Goal: Obtain resource: Download file/media

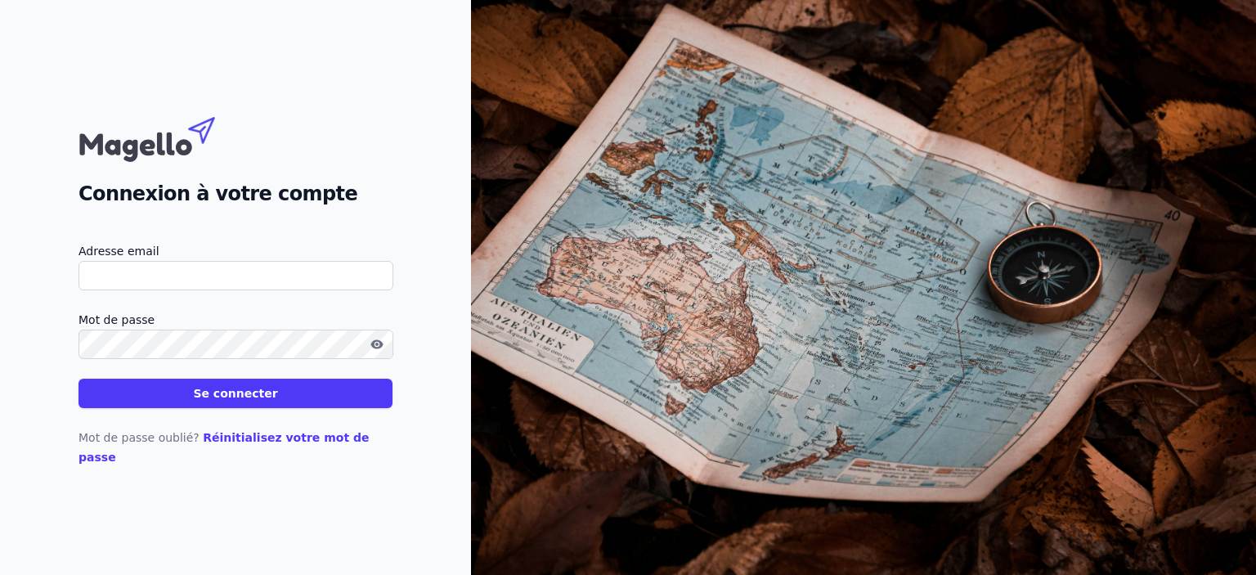
click at [314, 290] on input "Adresse email" at bounding box center [236, 275] width 315 height 29
type input "[EMAIL_ADDRESS][DOMAIN_NAME]"
click at [79, 379] on button "Se connecter" at bounding box center [236, 393] width 314 height 29
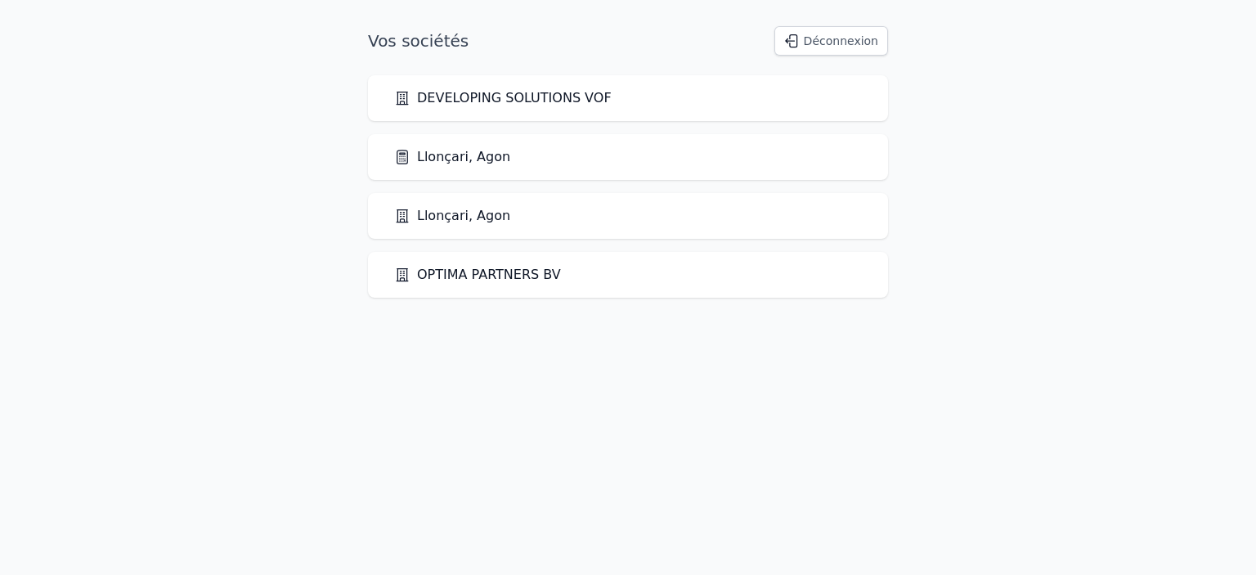
click at [464, 153] on link "Llonçari, Agon" at bounding box center [452, 157] width 116 height 20
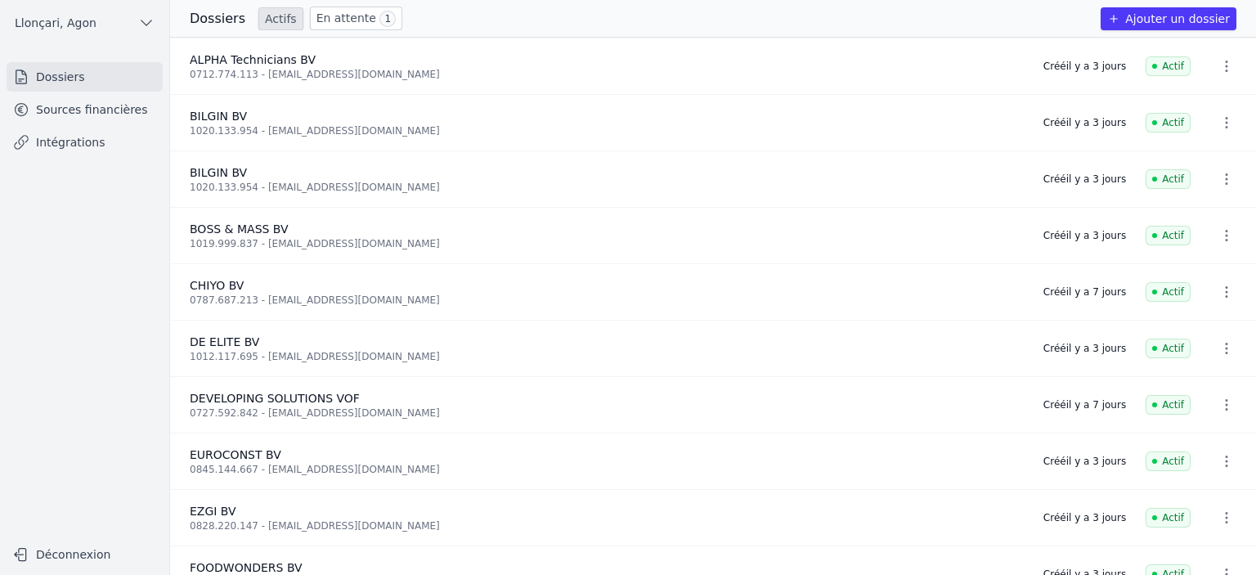
click at [79, 110] on link "Sources financières" at bounding box center [85, 109] width 156 height 29
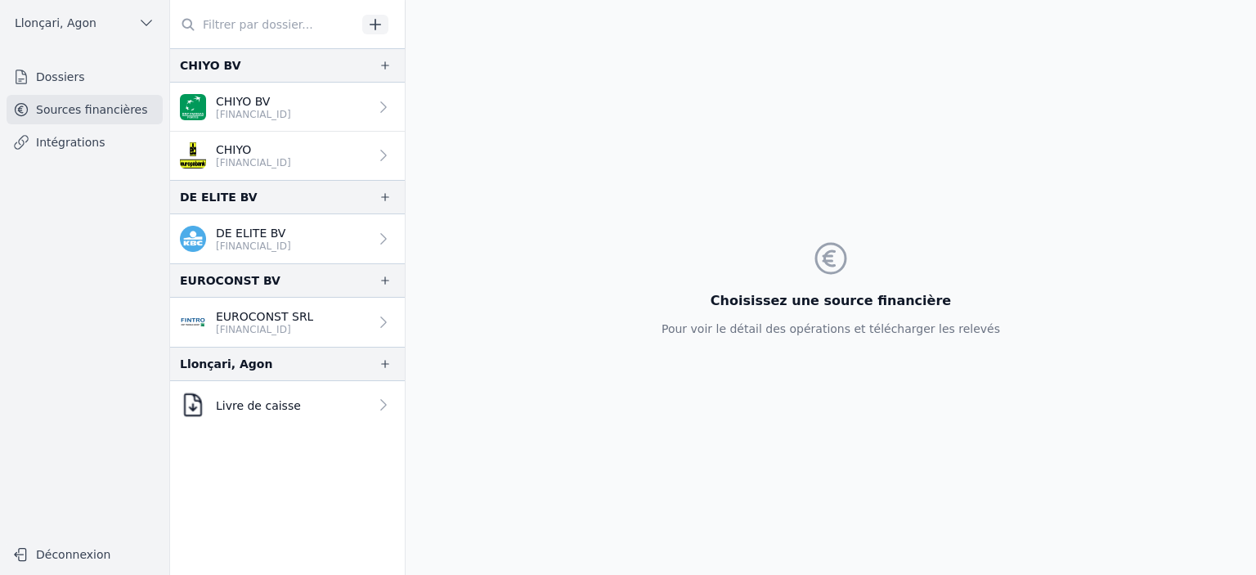
click at [328, 321] on link "EUROCONST SRL [FINANCIAL_ID]" at bounding box center [287, 322] width 235 height 49
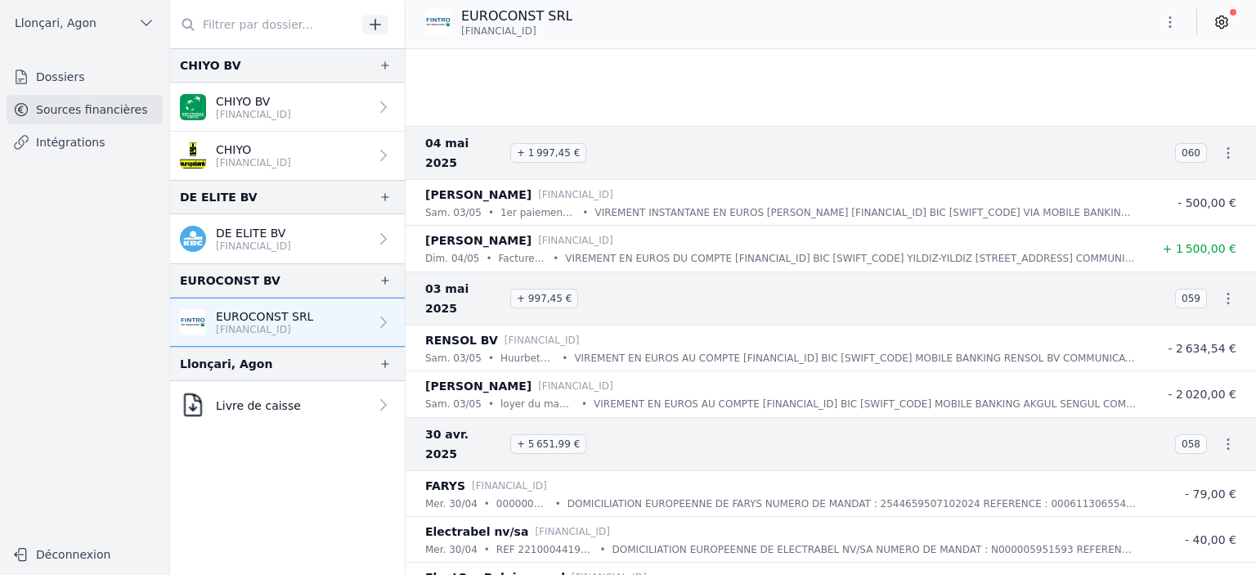
scroll to position [6860, 0]
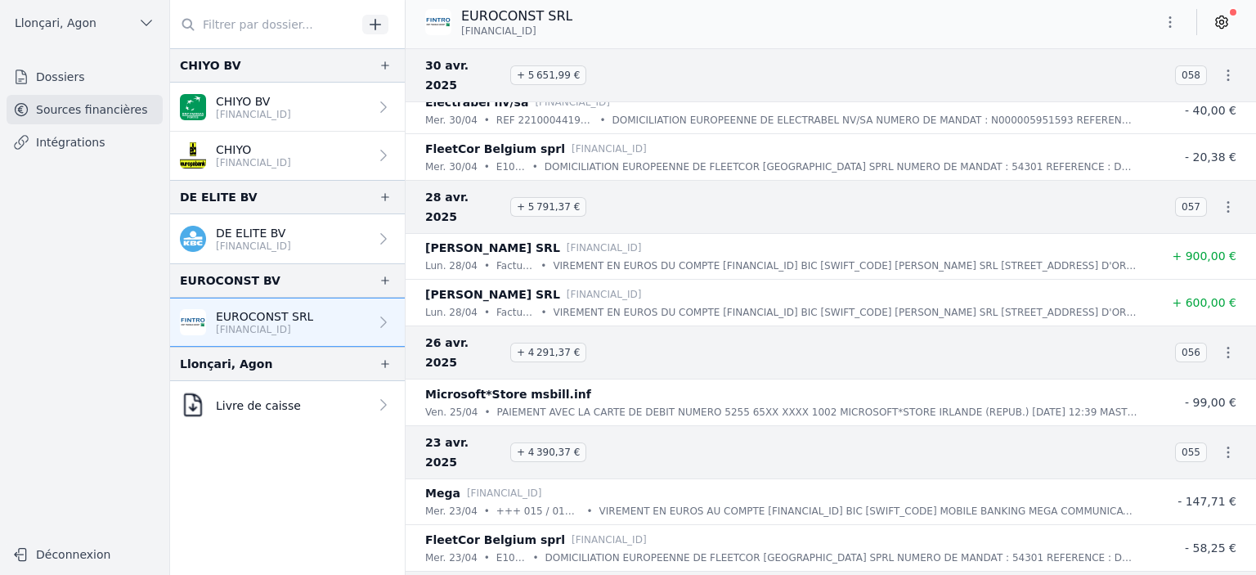
click at [1177, 20] on icon "button" at bounding box center [1170, 22] width 16 height 16
click at [1138, 87] on button "Exporter" at bounding box center [1131, 87] width 118 height 30
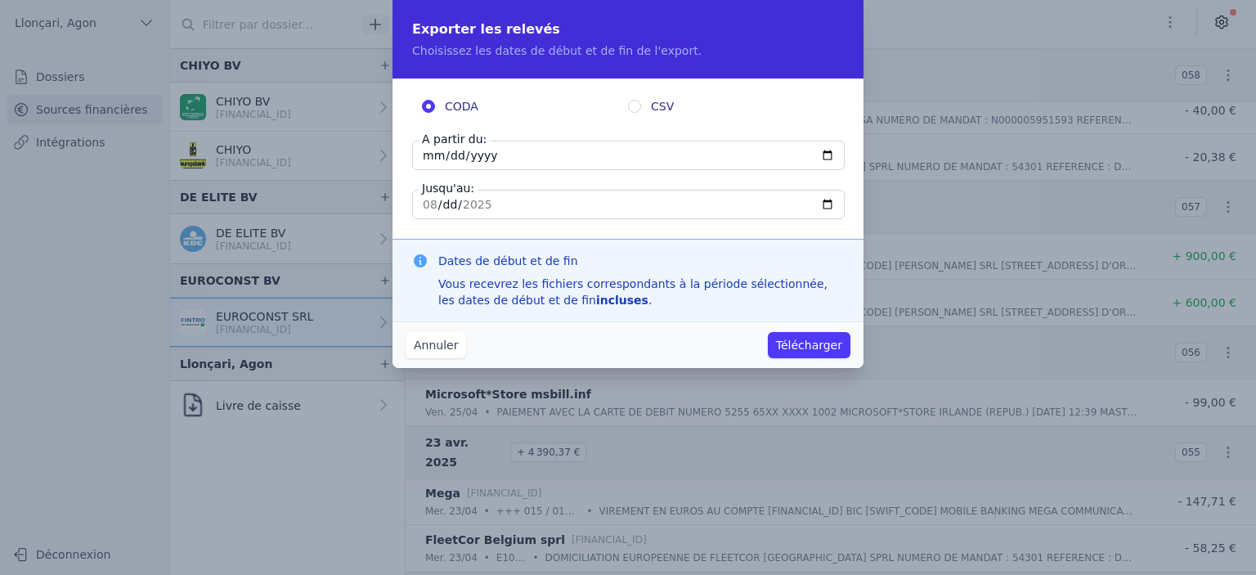
drag, startPoint x: 497, startPoint y: 161, endPoint x: 368, endPoint y: 157, distance: 129.3
click at [368, 157] on div "Exporter les relevés Choisissez les dates de début et de fin de l'export. CODA …" at bounding box center [628, 287] width 1256 height 575
type input "[DATE]"
click at [420, 203] on input "[DATE]" at bounding box center [628, 204] width 433 height 29
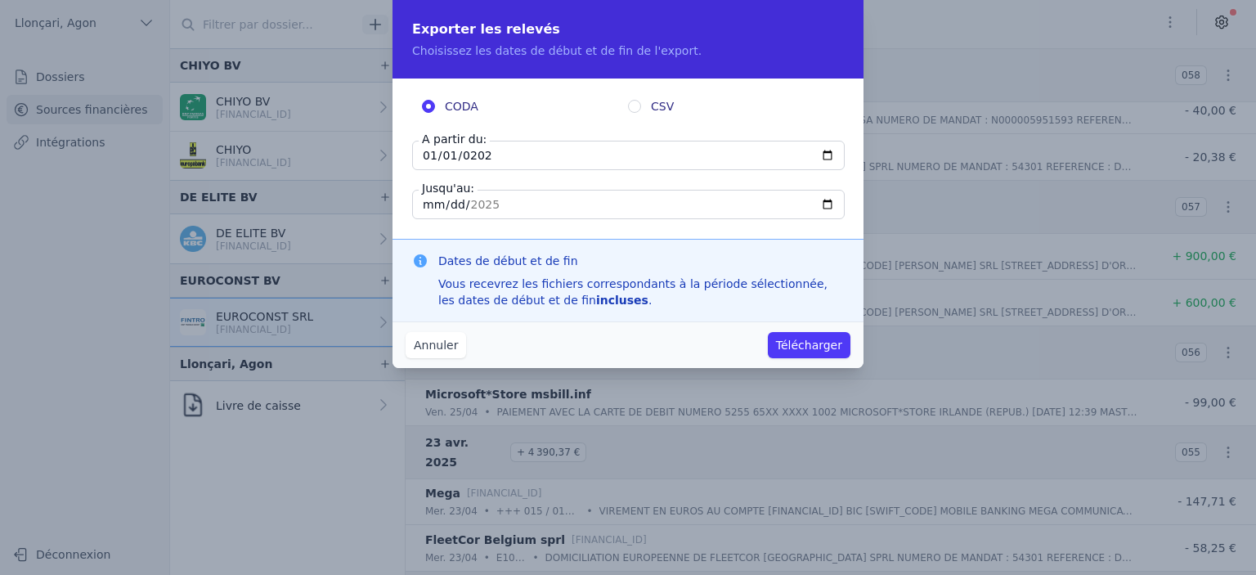
type input "[DATE]"
click at [800, 343] on button "Télécharger" at bounding box center [809, 345] width 83 height 26
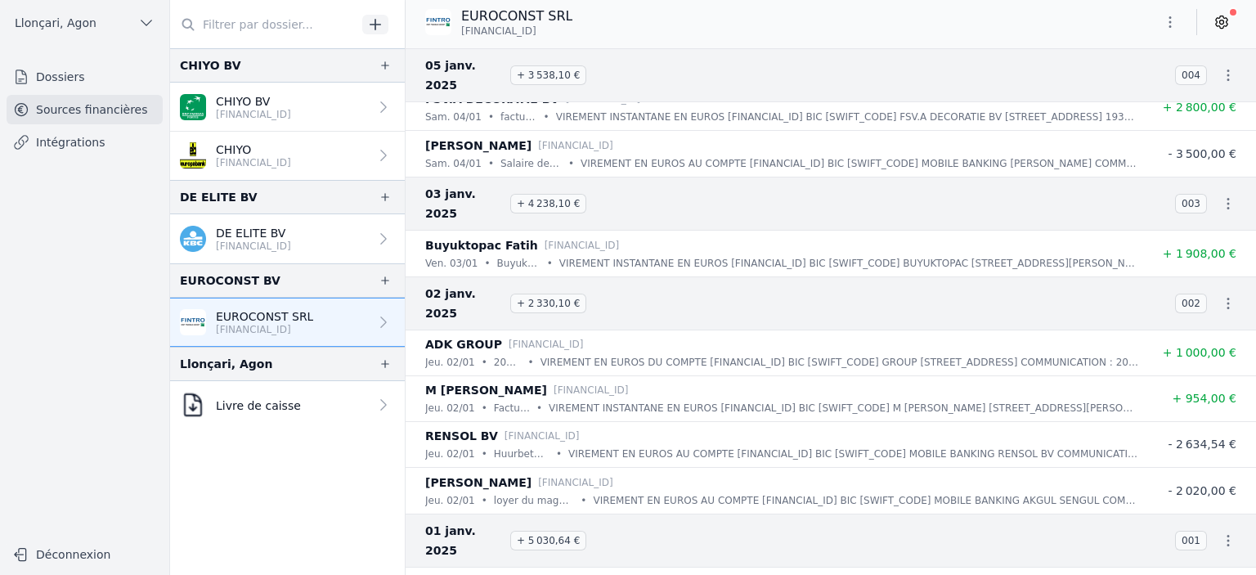
scroll to position [13075, 0]
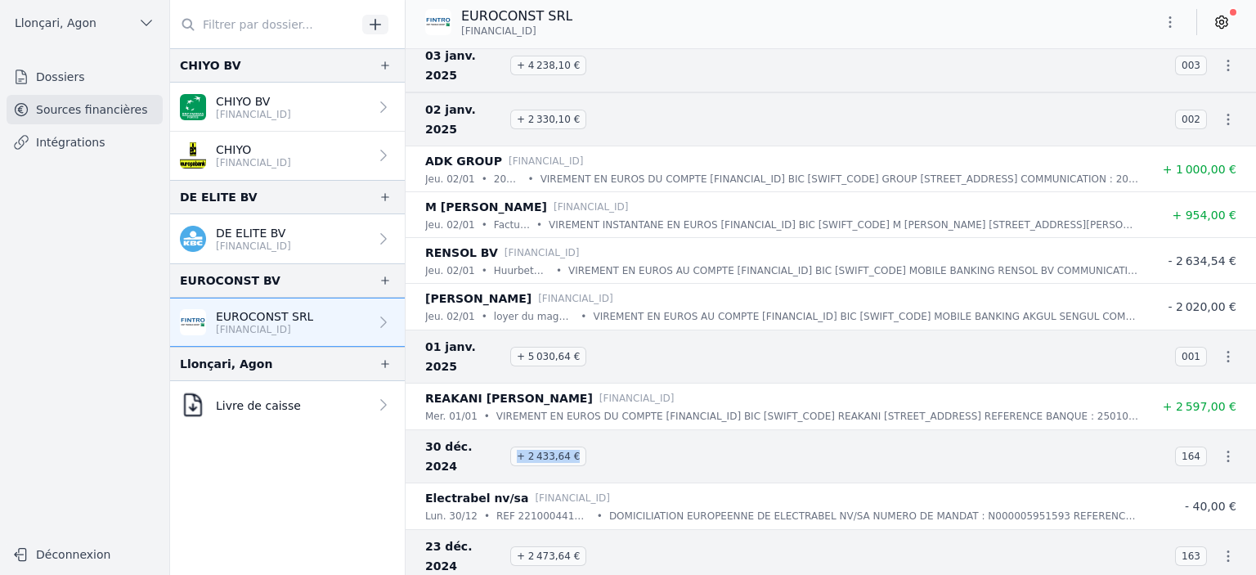
drag, startPoint x: 517, startPoint y: 368, endPoint x: 572, endPoint y: 366, distance: 55.7
click at [572, 447] on span "+ 2 433,64 €" at bounding box center [548, 457] width 76 height 20
drag, startPoint x: 559, startPoint y: 32, endPoint x: 459, endPoint y: 29, distance: 100.6
click at [459, 29] on div "EUROCONST SRL [FINANCIAL_ID]" at bounding box center [498, 22] width 147 height 31
copy span "[FINANCIAL_ID]"
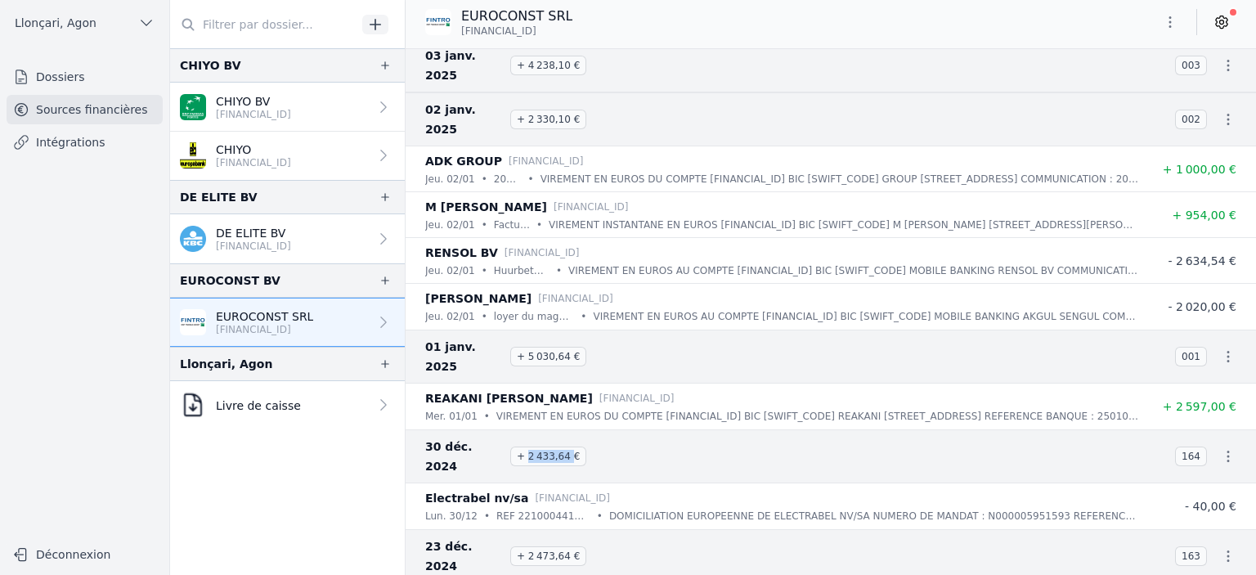
drag, startPoint x: 527, startPoint y: 367, endPoint x: 564, endPoint y: 366, distance: 37.7
click at [564, 447] on span "+ 2 433,64 €" at bounding box center [548, 457] width 76 height 20
copy span "2 433,64"
click at [533, 447] on span "+ 2 433,64 €" at bounding box center [548, 457] width 76 height 20
drag, startPoint x: 527, startPoint y: 366, endPoint x: 563, endPoint y: 370, distance: 35.4
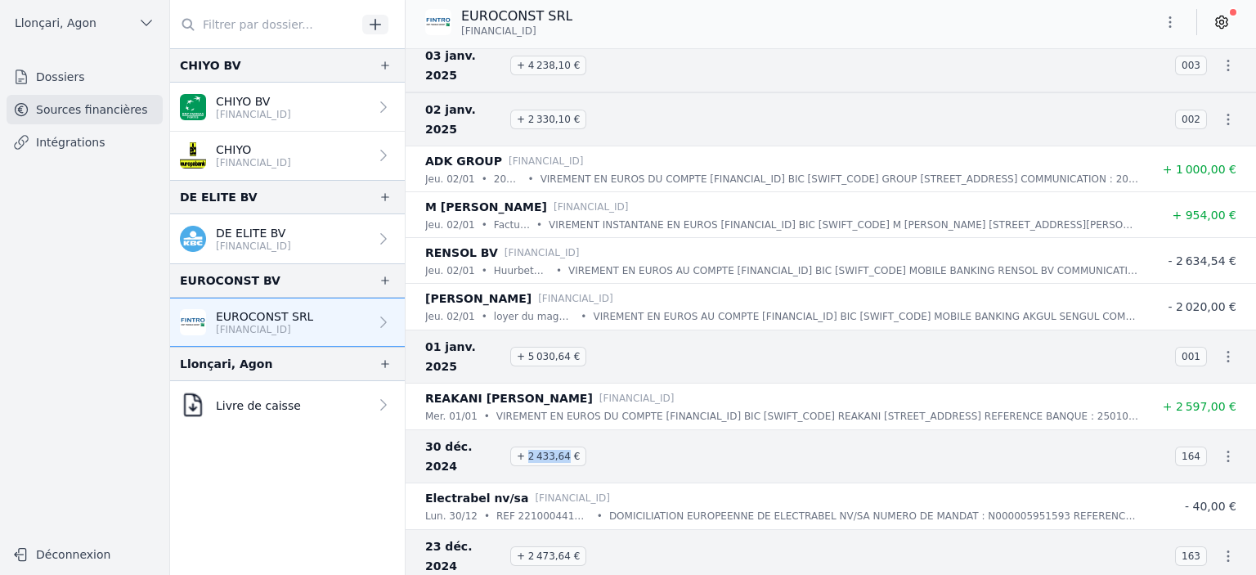
click at [563, 447] on span "+ 2 433,64 €" at bounding box center [548, 457] width 76 height 20
click at [1171, 21] on icon "button" at bounding box center [1170, 22] width 16 height 16
click at [1109, 117] on button "Supprimer" at bounding box center [1131, 116] width 118 height 29
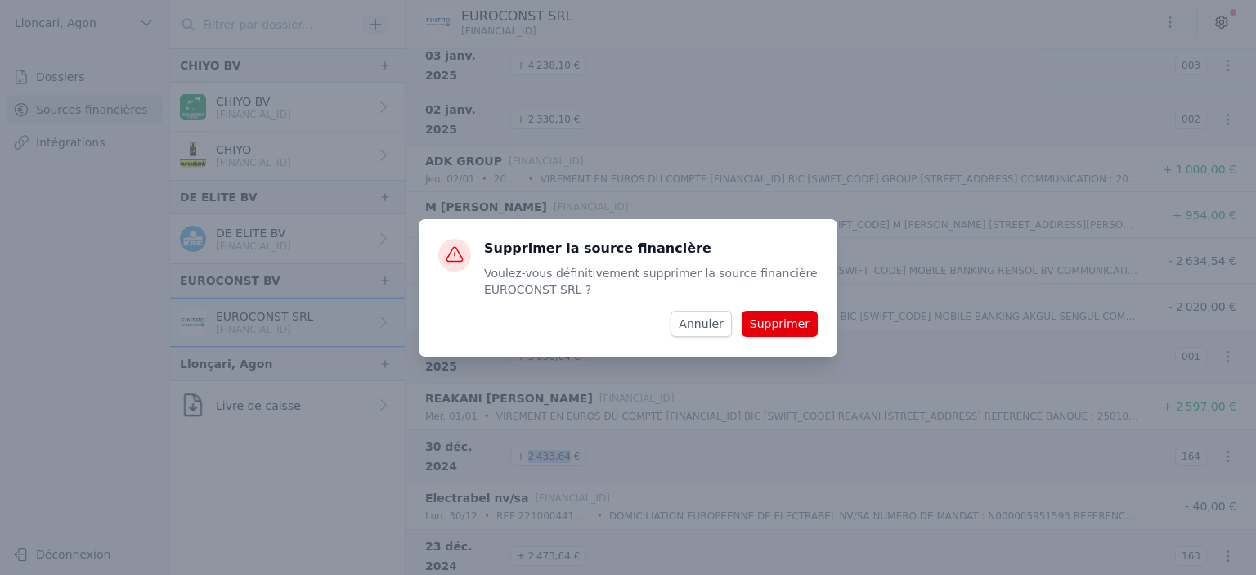
click at [779, 321] on button "Supprimer" at bounding box center [780, 324] width 76 height 26
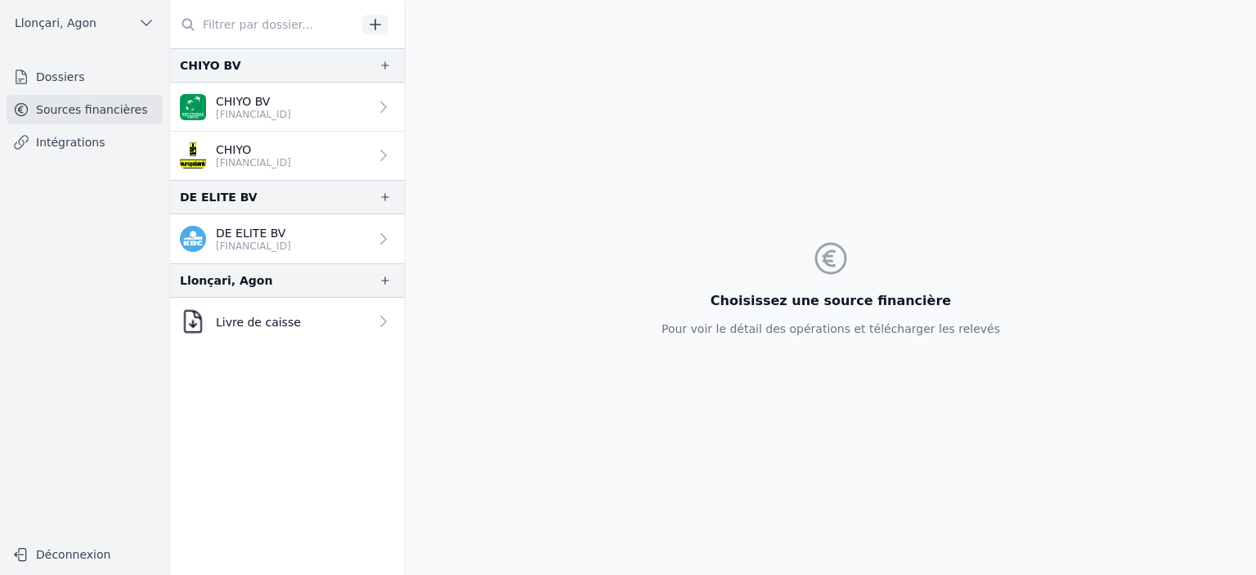
click at [312, 235] on link "DE ELITE BV [FINANCIAL_ID]" at bounding box center [287, 238] width 235 height 49
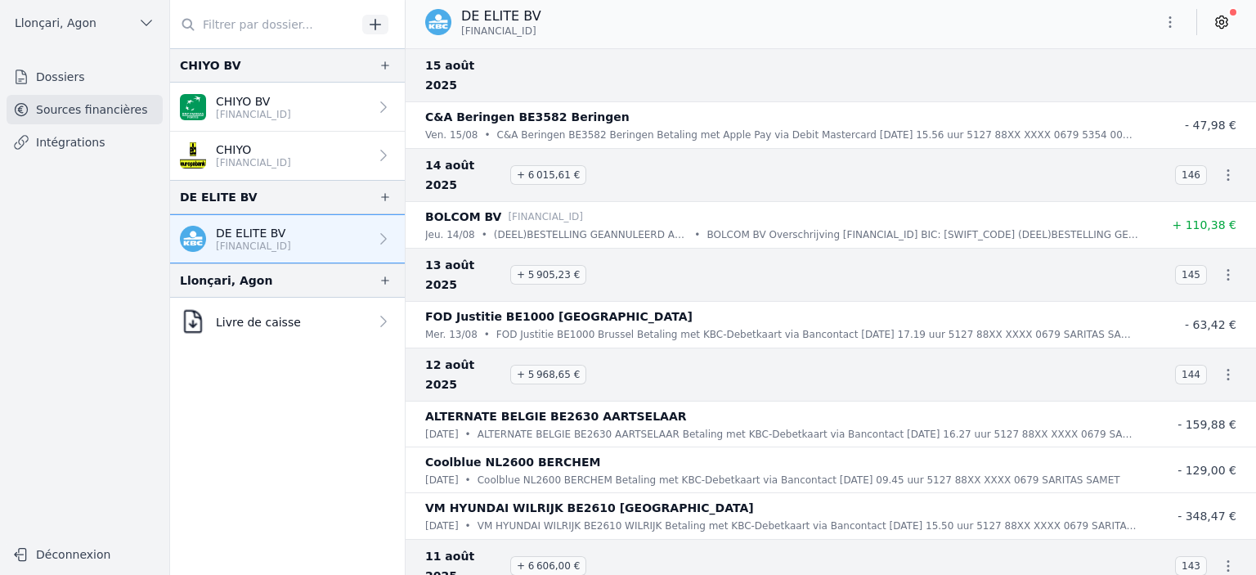
drag, startPoint x: 578, startPoint y: 29, endPoint x: 457, endPoint y: 13, distance: 122.0
click at [457, 13] on div "DE ELITE BV [FINANCIAL_ID]" at bounding box center [831, 22] width 851 height 31
copy div "DE ELITE BV [FINANCIAL_ID]"
click at [249, 105] on p "CHIYO BV" at bounding box center [253, 101] width 75 height 16
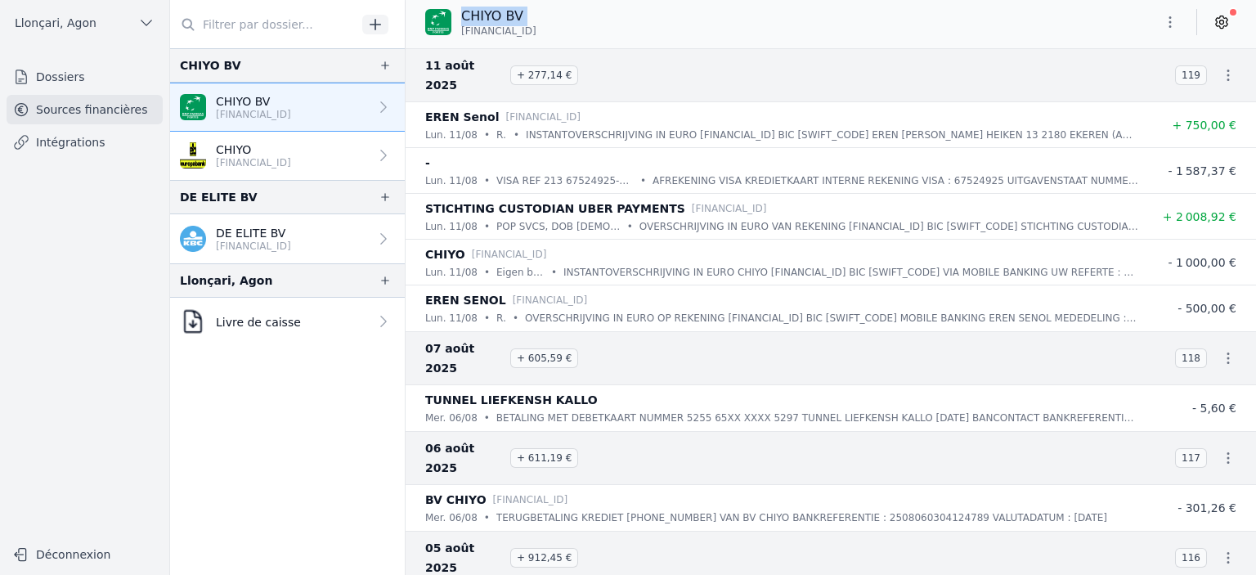
click at [1169, 19] on icon "button" at bounding box center [1170, 22] width 16 height 16
click at [1169, 19] on div at bounding box center [628, 287] width 1256 height 575
click at [1167, 22] on icon "button" at bounding box center [1170, 22] width 16 height 16
click at [1123, 90] on button "Exporter" at bounding box center [1131, 87] width 118 height 30
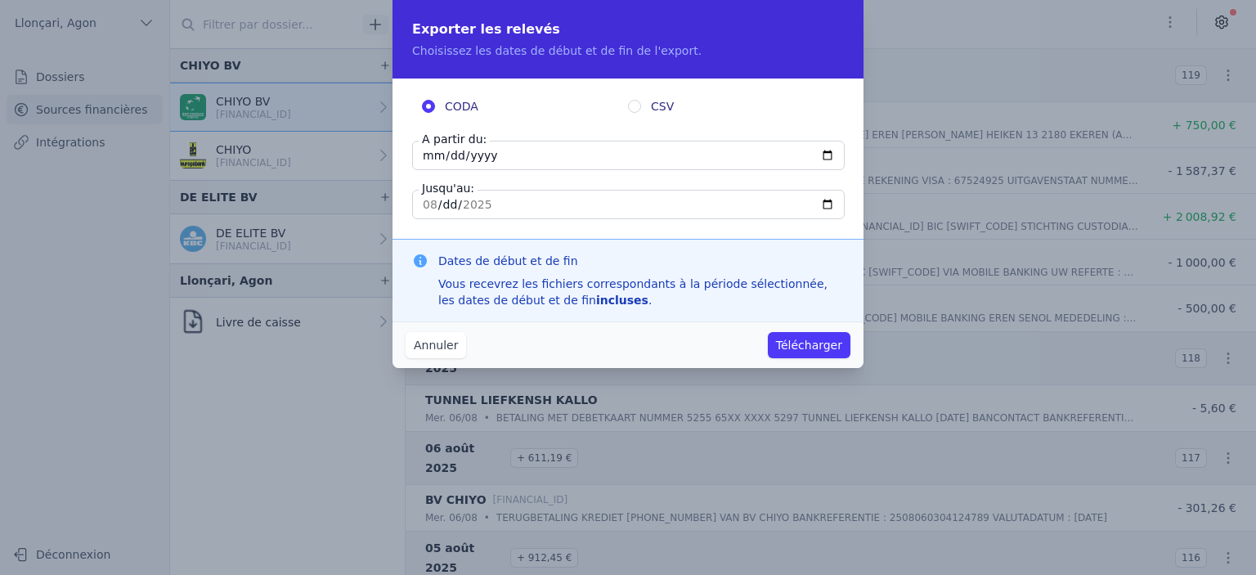
click at [518, 156] on input "[DATE]" at bounding box center [628, 155] width 433 height 29
click at [442, 342] on button "Annuler" at bounding box center [436, 345] width 61 height 26
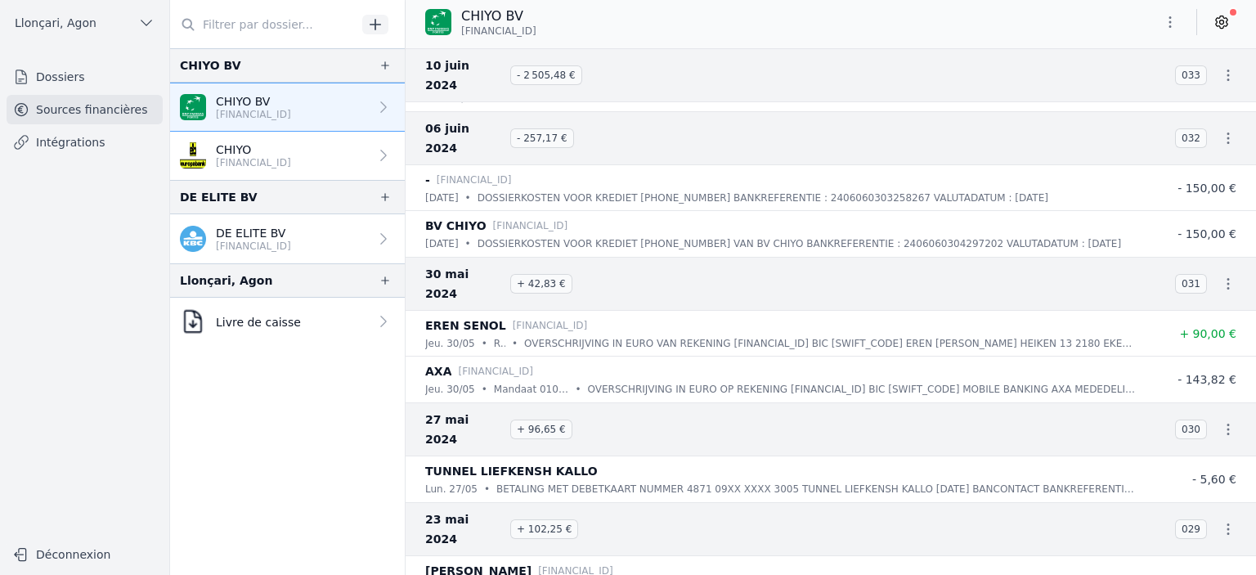
scroll to position [24541, 0]
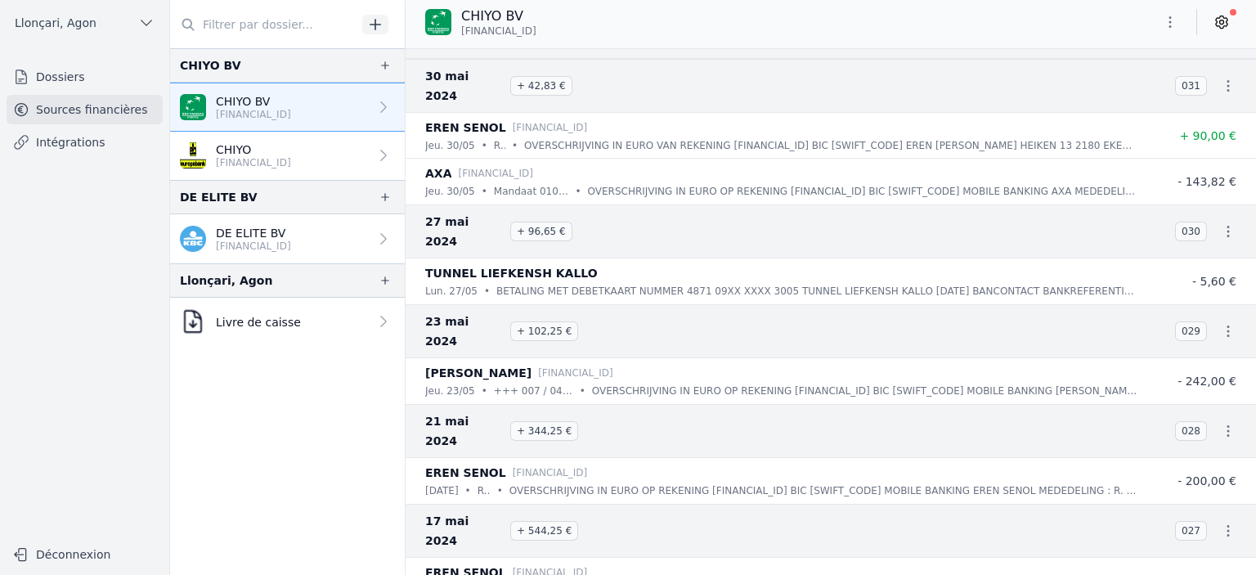
drag, startPoint x: 1249, startPoint y: 505, endPoint x: 1250, endPoint y: 529, distance: 24.5
click at [1250, 529] on nav "And 196 items before 06 juin 2024 - 257,17 € 032 - [FINANCIAL_ID] [DATE] • DOSS…" at bounding box center [831, 311] width 851 height 527
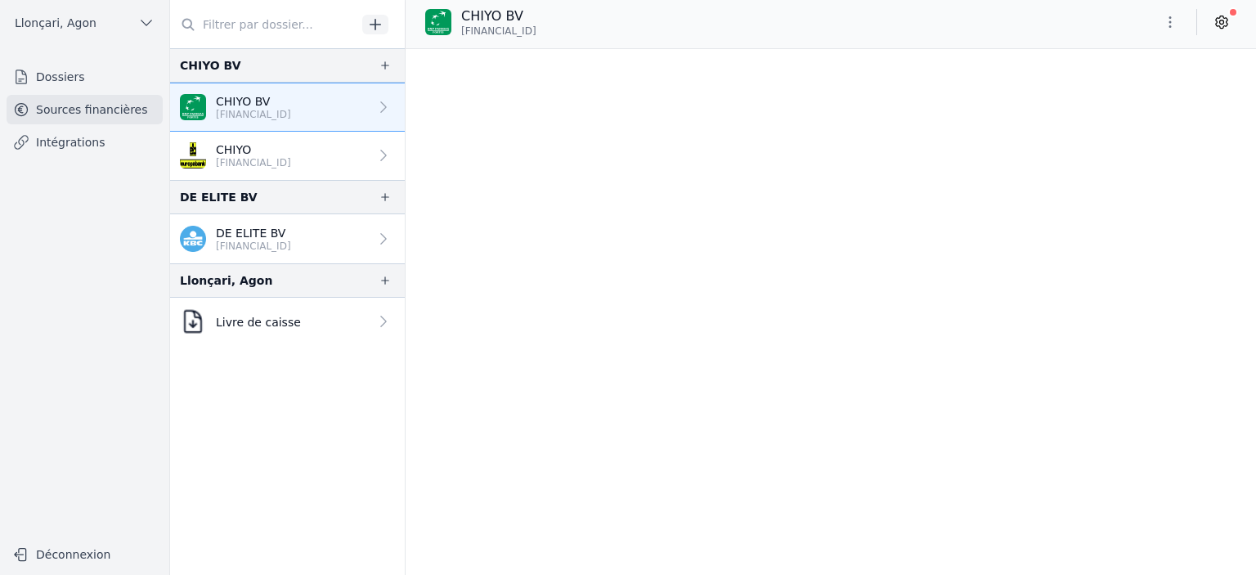
scroll to position [0, 0]
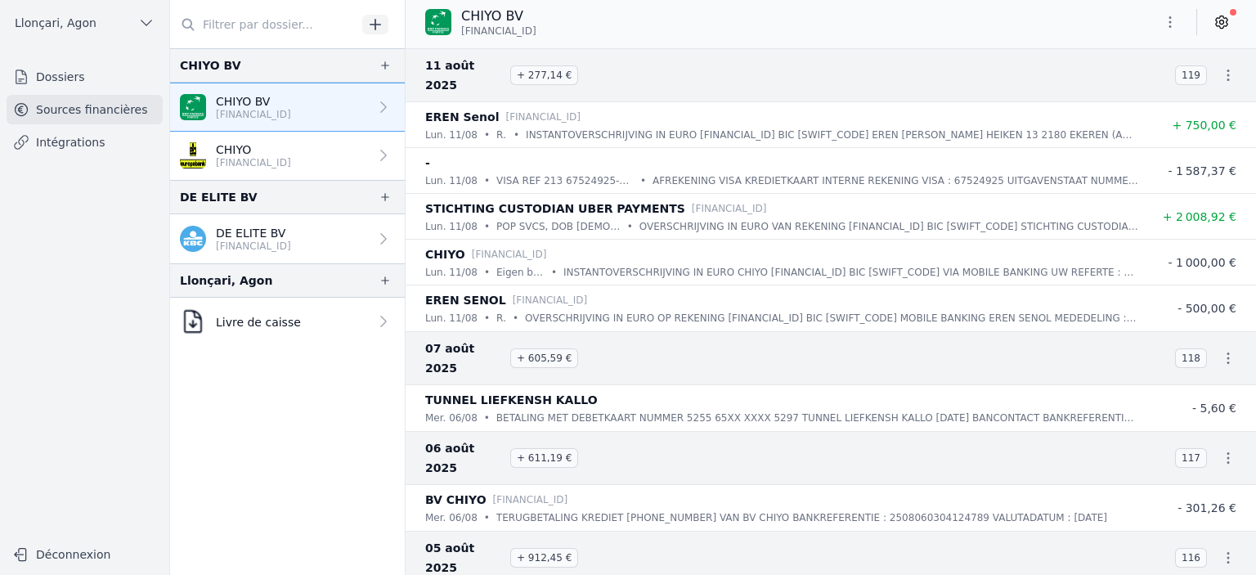
click at [1174, 22] on icon "button" at bounding box center [1170, 22] width 16 height 16
click at [1123, 92] on button "Exporter" at bounding box center [1131, 87] width 118 height 30
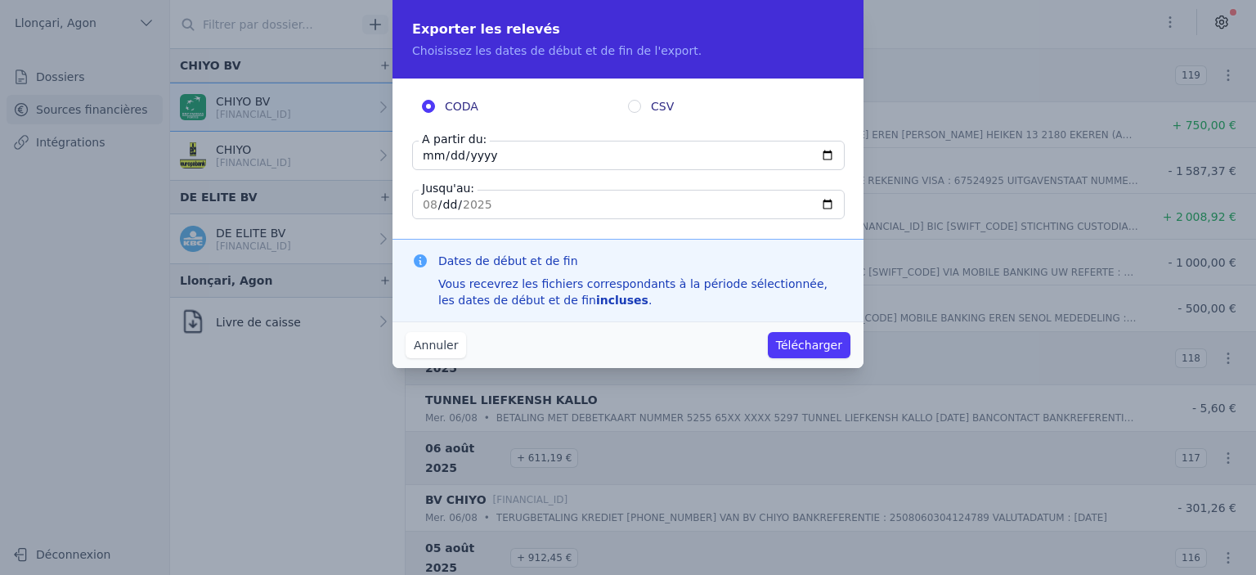
click at [429, 159] on input "[DATE]" at bounding box center [628, 155] width 433 height 29
type input "[DATE]"
click at [428, 204] on input "[DATE]" at bounding box center [628, 204] width 433 height 29
type input "[DATE]"
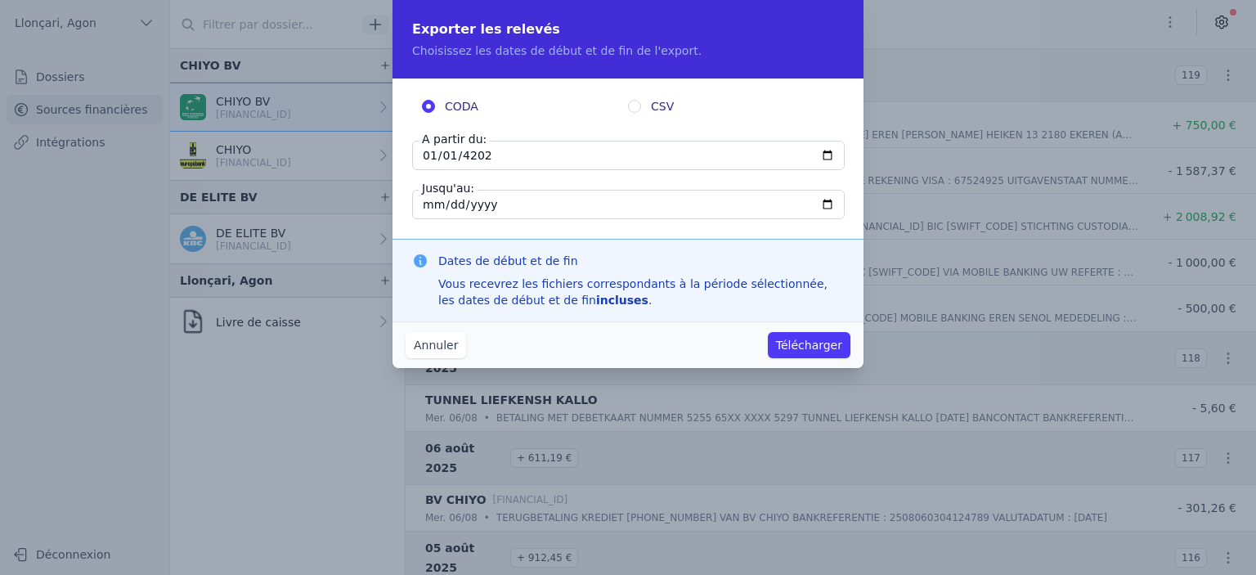
click at [803, 343] on button "Télécharger" at bounding box center [809, 345] width 83 height 26
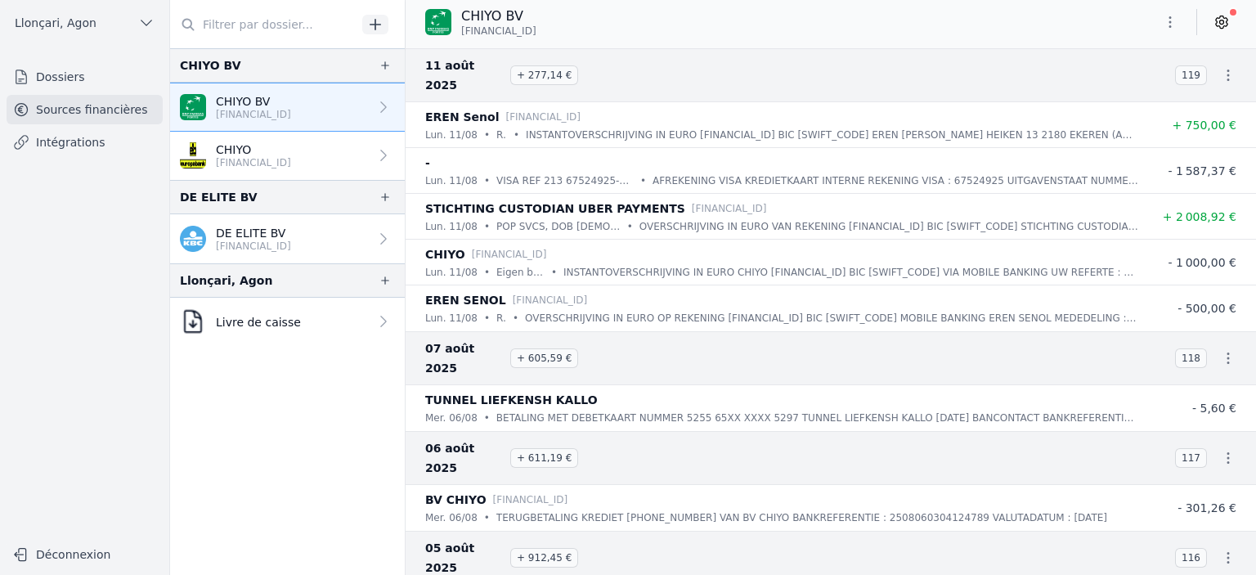
click at [1174, 18] on icon "button" at bounding box center [1170, 22] width 16 height 16
click at [1113, 117] on button "Supprimer" at bounding box center [1131, 116] width 118 height 29
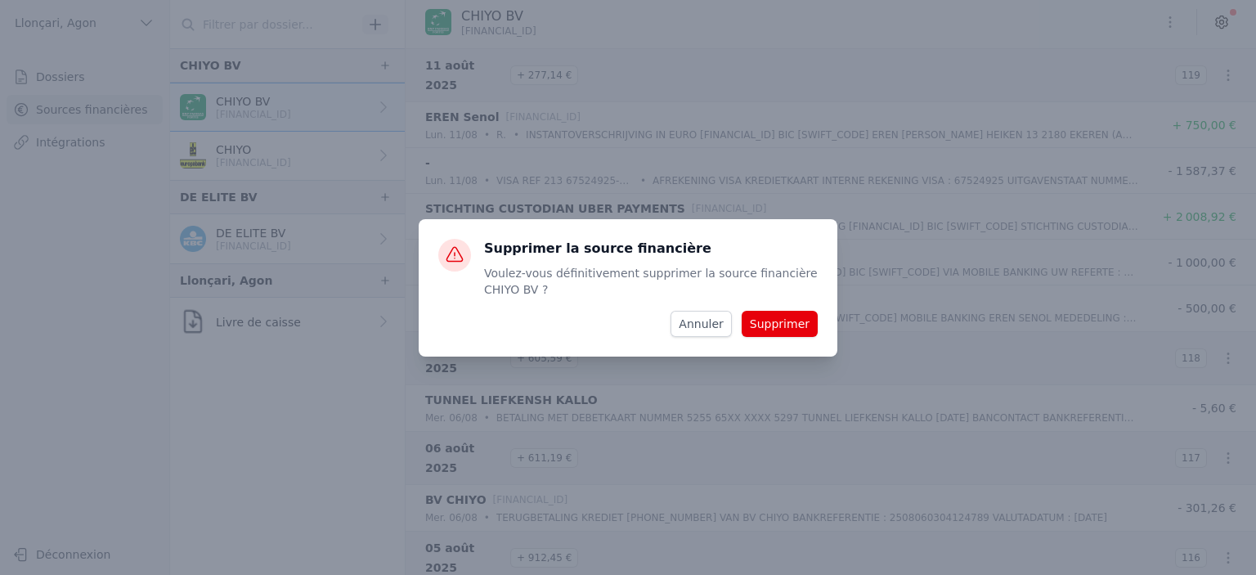
click at [775, 323] on button "Supprimer" at bounding box center [780, 324] width 76 height 26
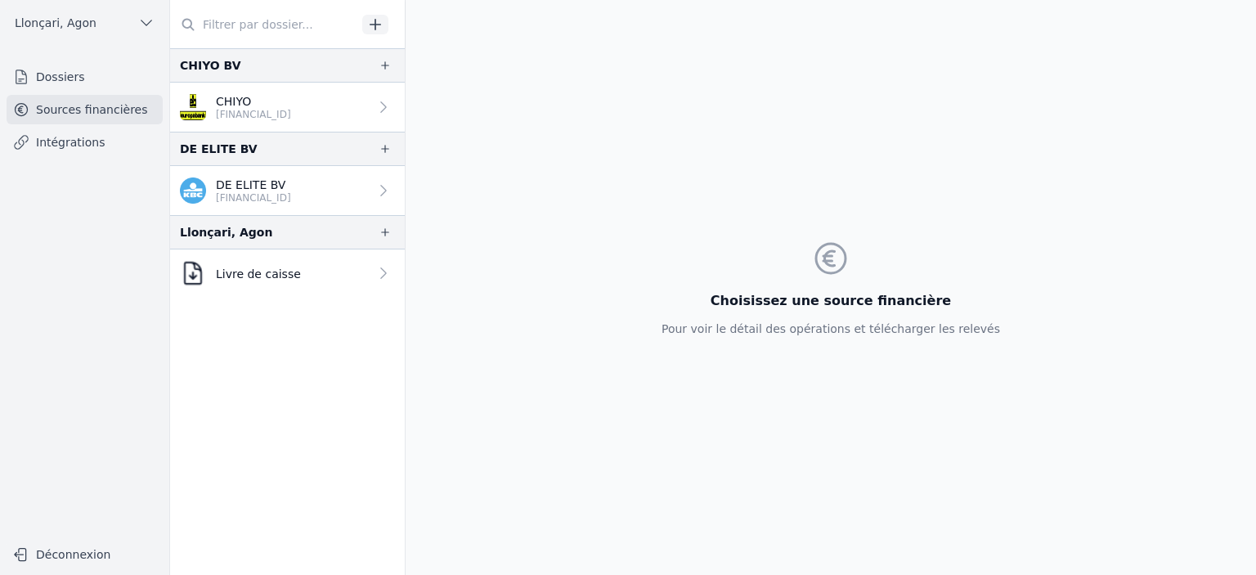
click at [291, 117] on p "[FINANCIAL_ID]" at bounding box center [253, 114] width 75 height 13
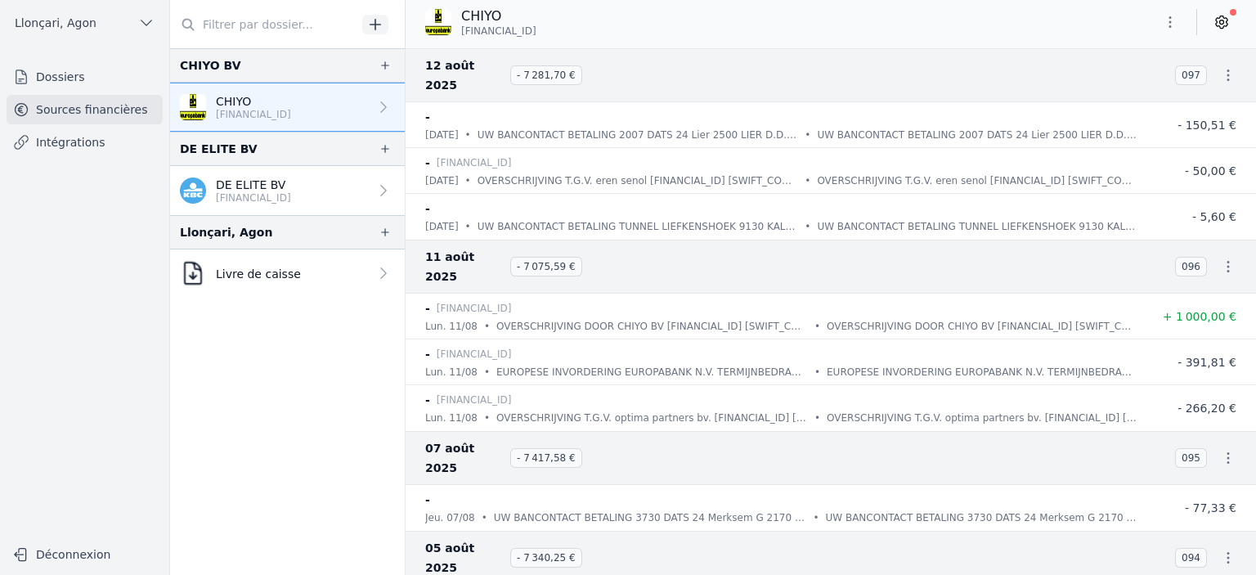
click at [1171, 18] on icon "button" at bounding box center [1170, 21] width 2 height 11
click at [1121, 88] on button "Exporter" at bounding box center [1131, 87] width 118 height 30
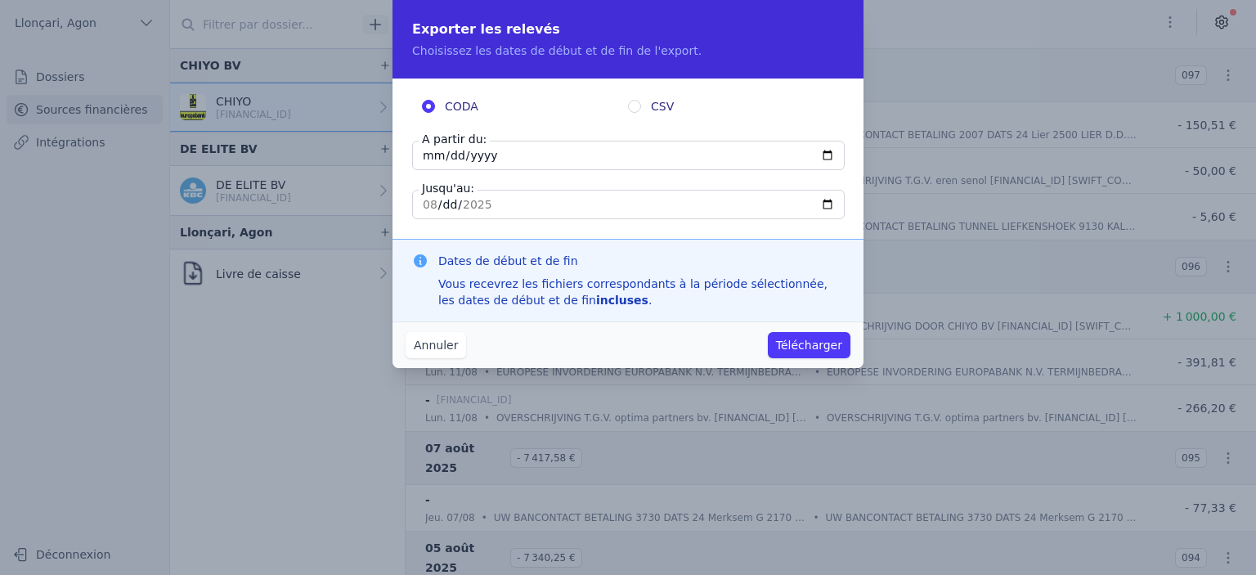
click at [424, 159] on input "[DATE]" at bounding box center [628, 155] width 433 height 29
type input "[DATE]"
click at [811, 346] on button "Télécharger" at bounding box center [809, 345] width 83 height 26
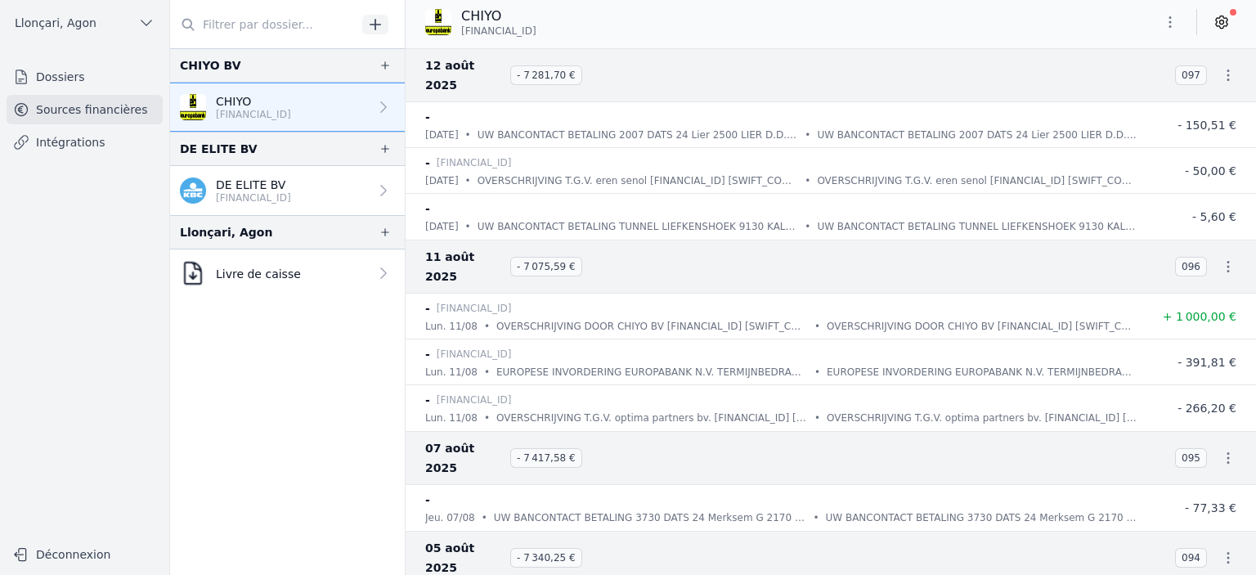
click at [1166, 18] on icon "button" at bounding box center [1170, 22] width 16 height 16
click at [1129, 116] on button "Supprimer" at bounding box center [1131, 116] width 118 height 29
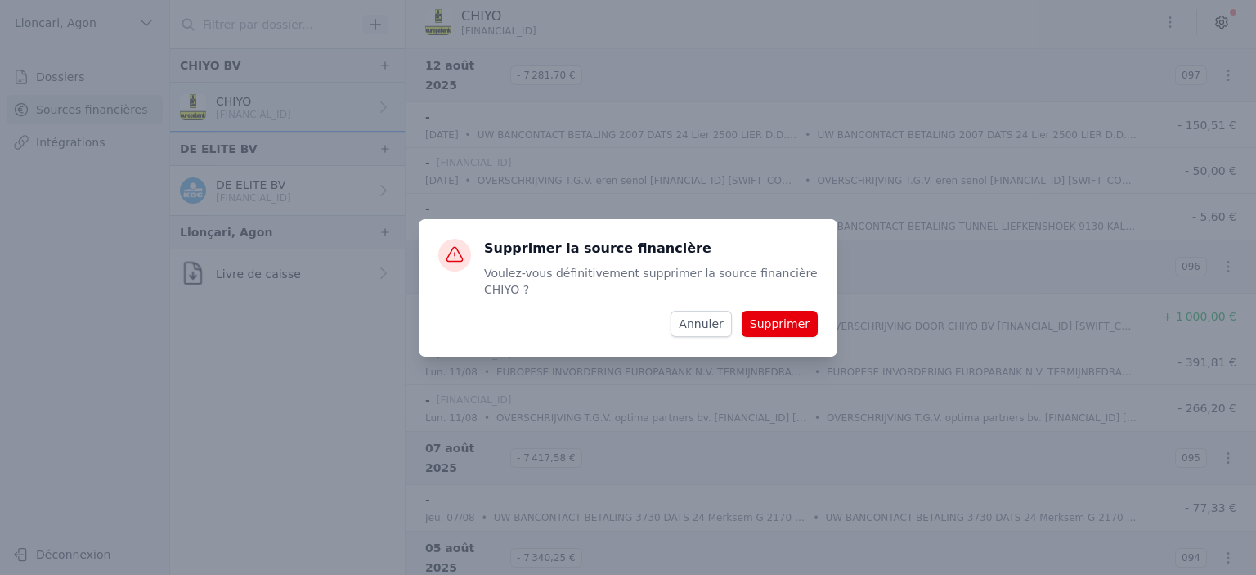
click at [776, 323] on button "Supprimer" at bounding box center [780, 324] width 76 height 26
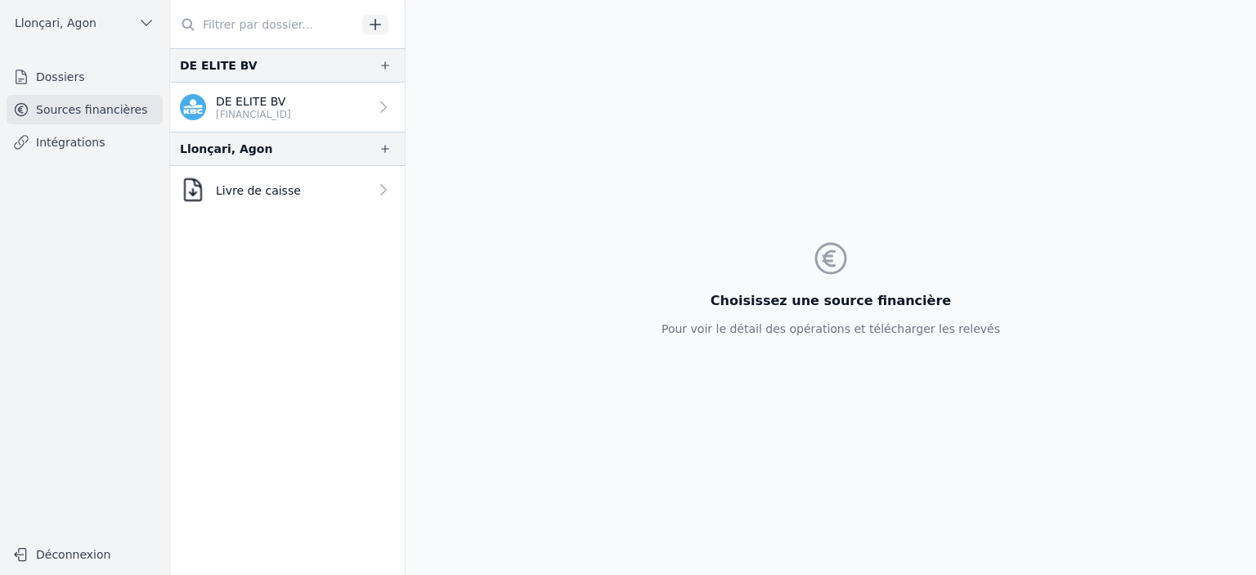
click at [357, 191] on link "Livre de caisse" at bounding box center [287, 189] width 235 height 47
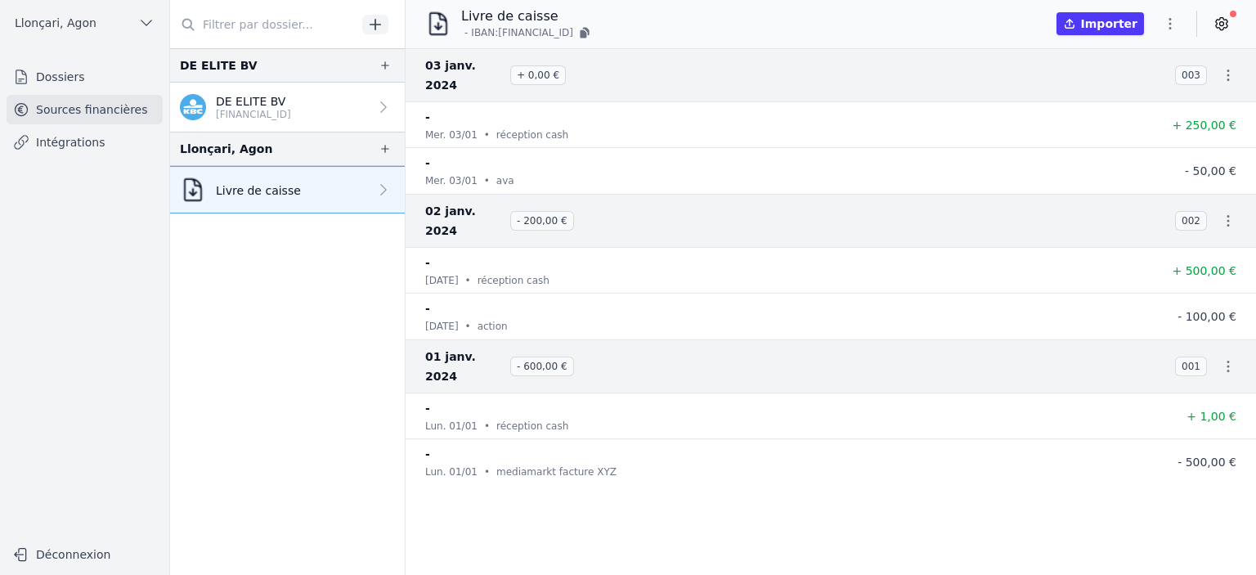
click at [1170, 16] on icon "button" at bounding box center [1170, 24] width 16 height 16
click at [1135, 122] on button "Supprimer" at bounding box center [1131, 118] width 118 height 29
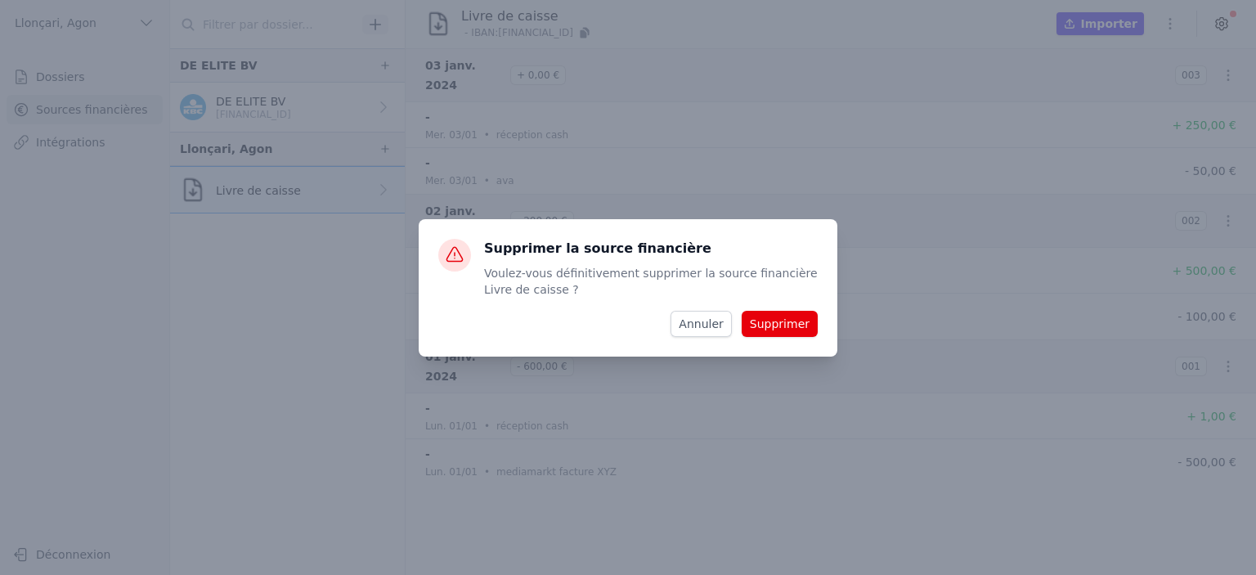
click at [709, 332] on button "Annuler" at bounding box center [701, 324] width 61 height 26
